Goal: Book appointment/travel/reservation

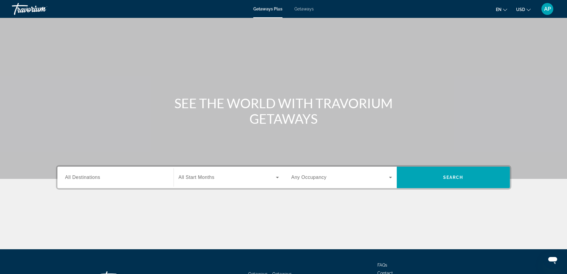
click at [77, 178] on span "All Destinations" at bounding box center [82, 177] width 35 height 5
click at [77, 178] on input "Destination All Destinations" at bounding box center [115, 177] width 101 height 7
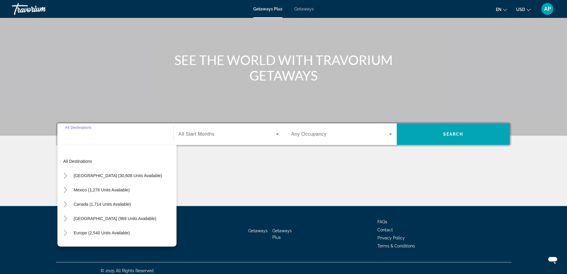
scroll to position [48, 0]
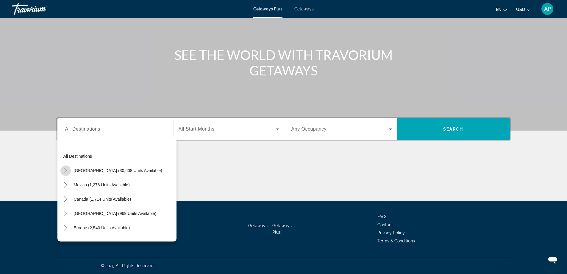
click at [65, 171] on icon "Toggle United States (30,608 units available)" at bounding box center [66, 170] width 6 height 6
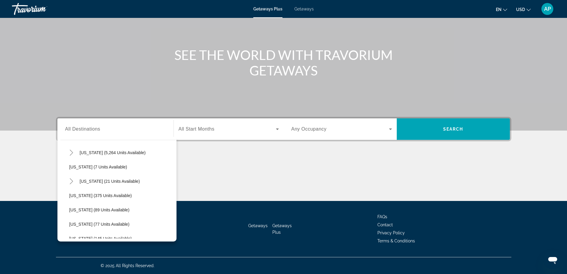
scroll to position [60, 0]
click at [85, 210] on span "[US_STATE] (21 units available)" at bounding box center [110, 211] width 60 height 5
type input "**********"
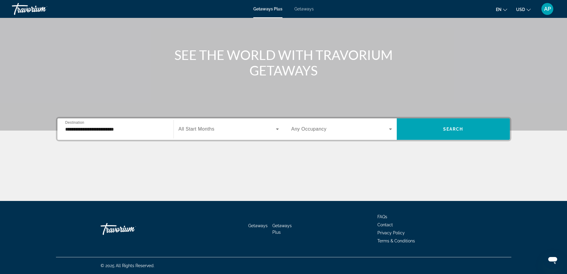
click at [203, 128] on span "All Start Months" at bounding box center [197, 128] width 36 height 5
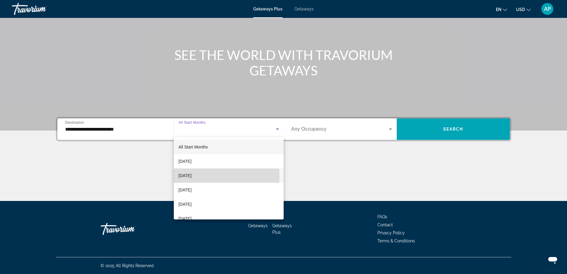
click at [188, 176] on span "[DATE]" at bounding box center [185, 175] width 13 height 7
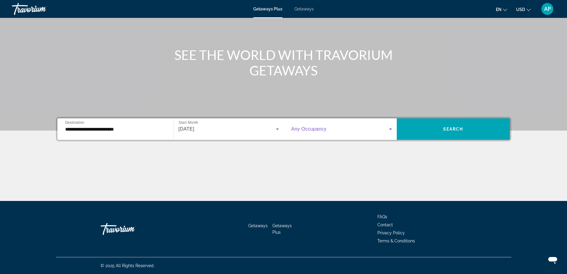
click at [391, 129] on icon "Search widget" at bounding box center [390, 128] width 3 height 1
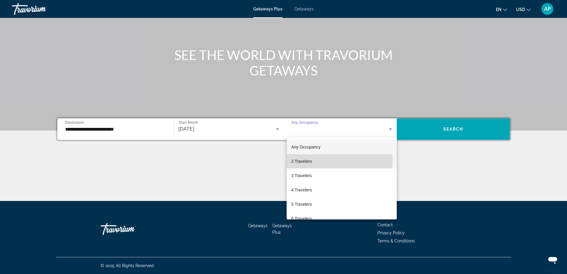
click at [303, 159] on span "2 Travelers" at bounding box center [302, 161] width 21 height 7
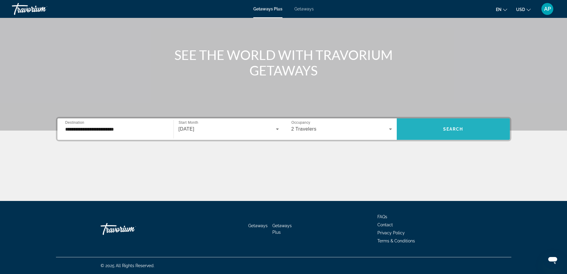
click at [454, 129] on span "Search" at bounding box center [454, 129] width 20 height 5
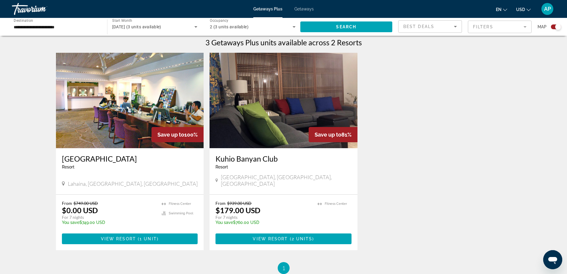
scroll to position [190, 0]
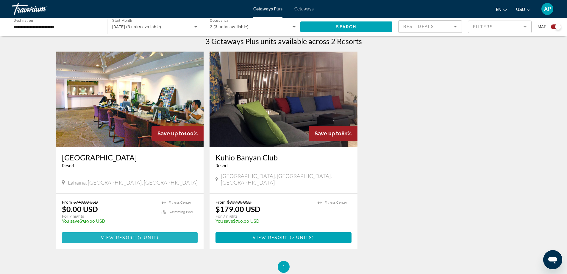
click at [126, 235] on span "View Resort" at bounding box center [118, 237] width 35 height 5
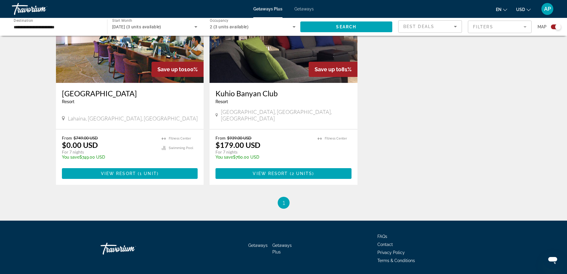
scroll to position [267, 0]
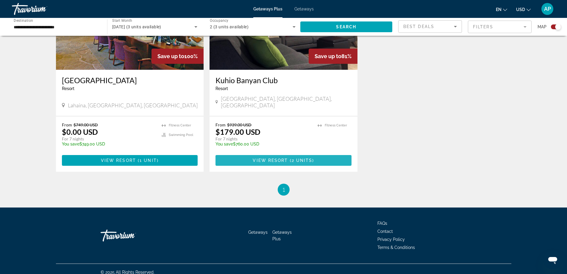
click at [290, 158] on span "( 2 units )" at bounding box center [301, 160] width 26 height 5
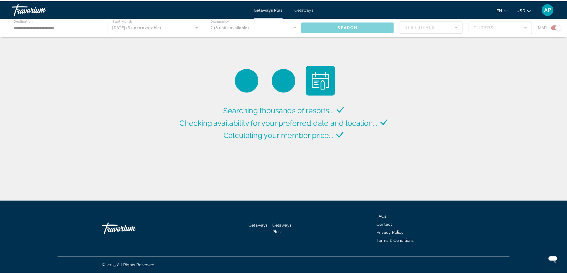
scroll to position [267, 0]
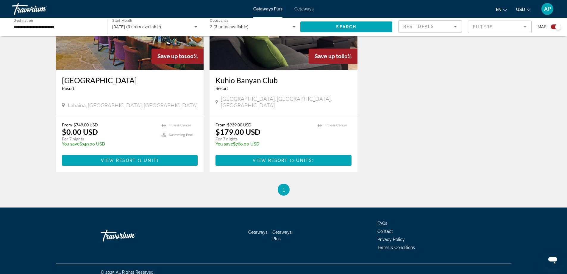
click at [284, 186] on span "1" at bounding box center [283, 189] width 3 height 7
click at [285, 186] on span "1" at bounding box center [283, 189] width 3 height 7
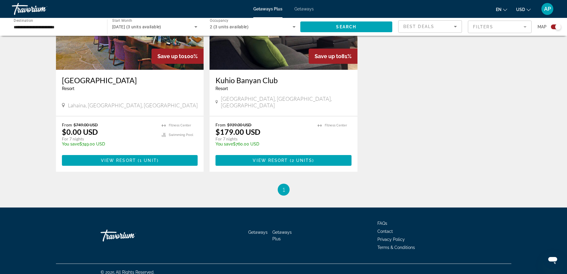
click at [285, 186] on span "1" at bounding box center [283, 189] width 3 height 7
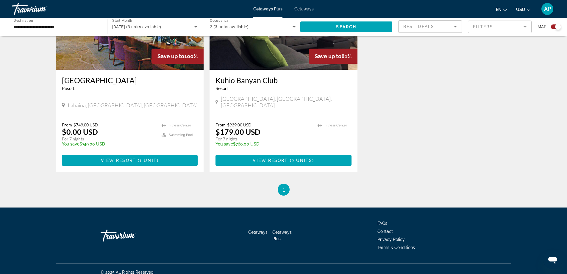
click at [285, 186] on span "1" at bounding box center [283, 189] width 3 height 7
click at [137, 158] on span "Main content" at bounding box center [137, 160] width 2 height 5
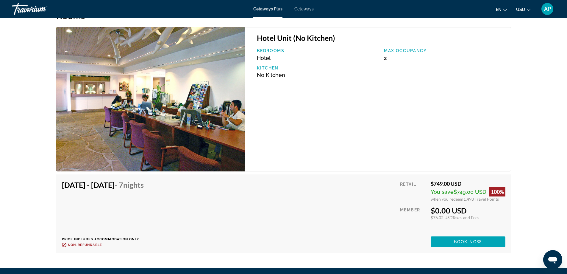
scroll to position [1077, 0]
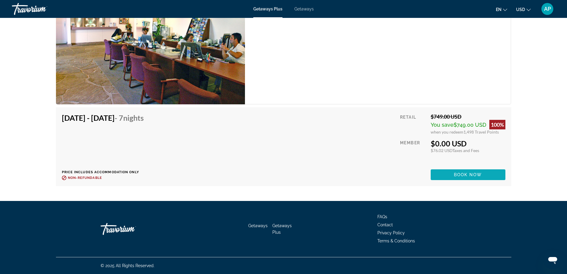
click at [462, 173] on span "Book now" at bounding box center [468, 174] width 28 height 5
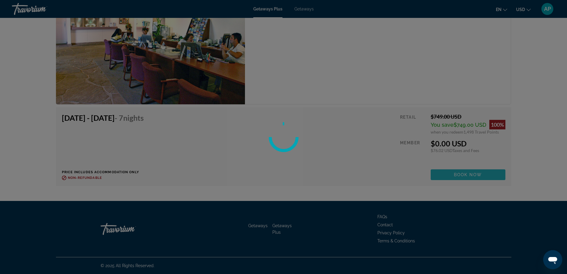
click at [462, 173] on div at bounding box center [283, 137] width 567 height 274
